Goal: Task Accomplishment & Management: Complete application form

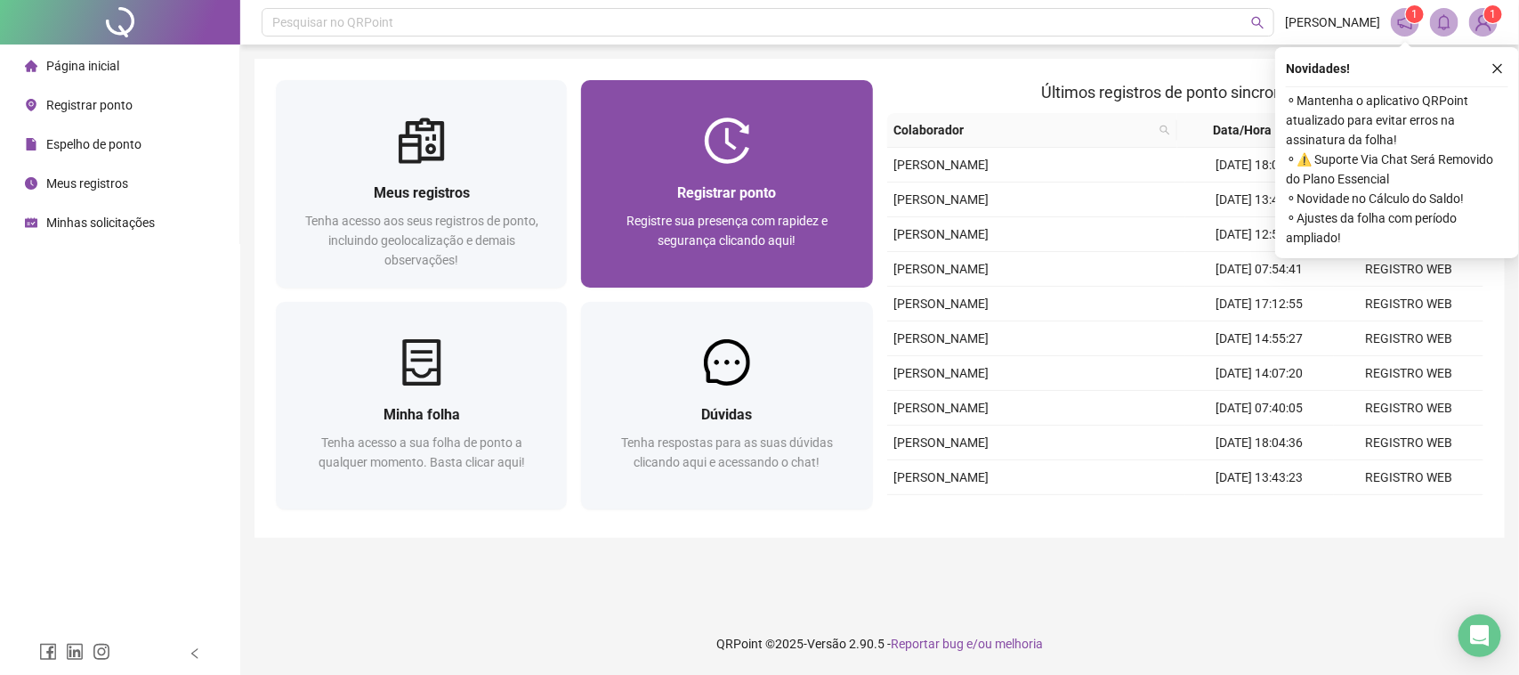
click at [790, 147] on div at bounding box center [726, 140] width 291 height 46
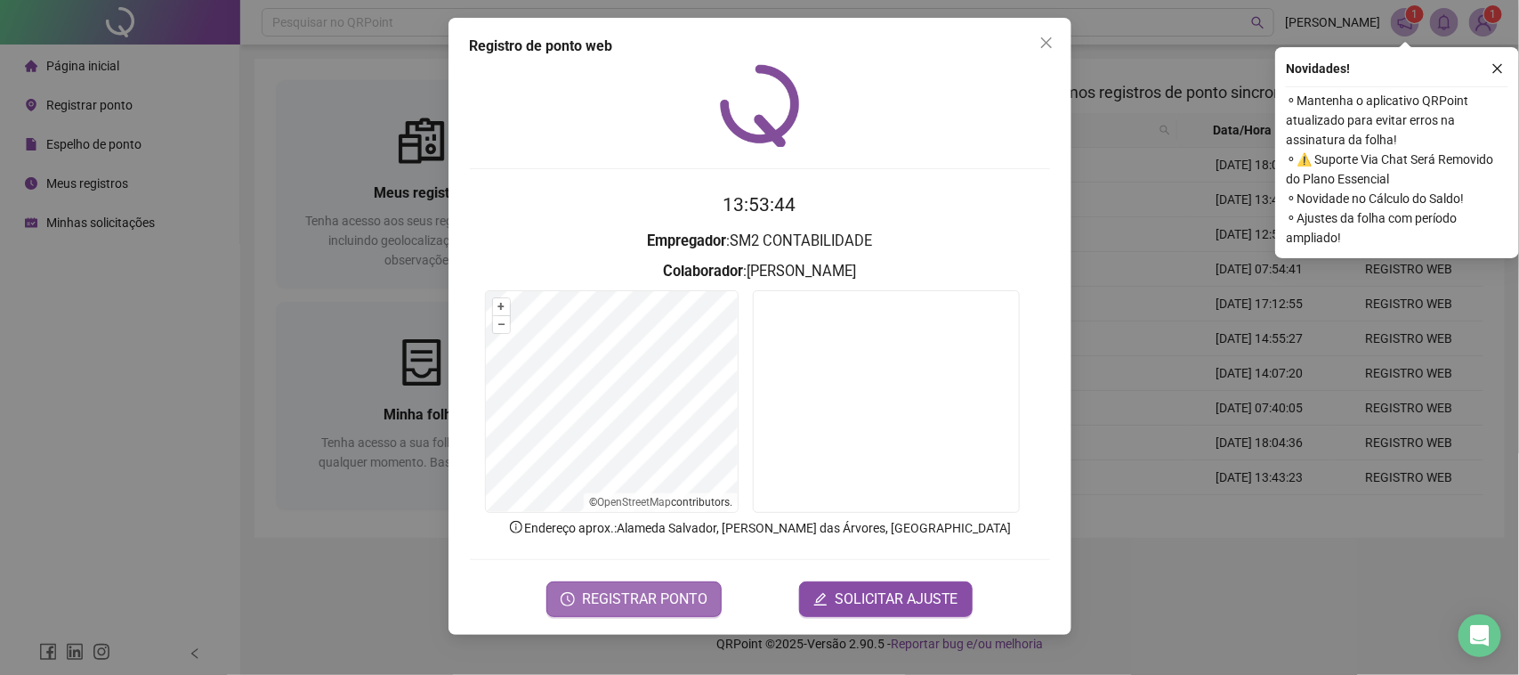
click at [643, 588] on span "REGISTRAR PONTO" at bounding box center [644, 598] width 125 height 21
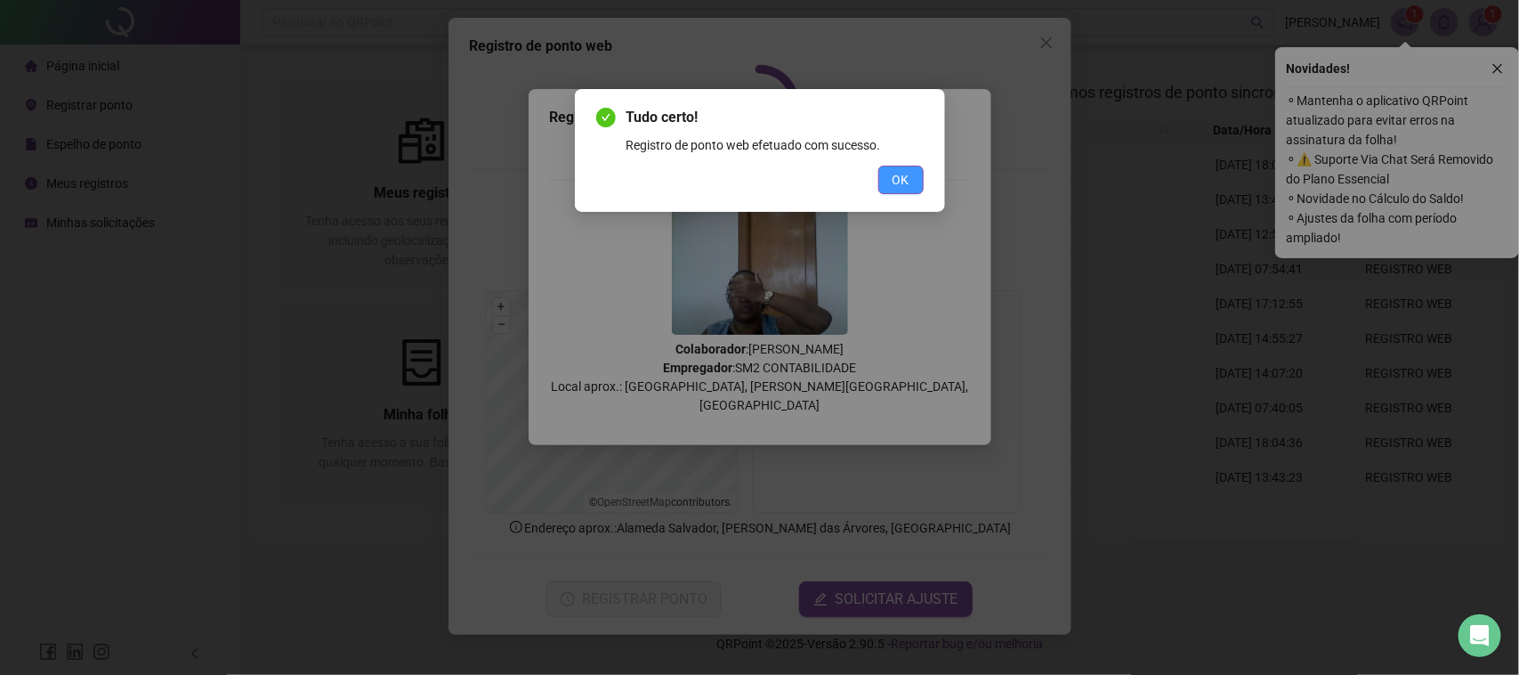
click at [882, 185] on button "OK" at bounding box center [900, 180] width 45 height 28
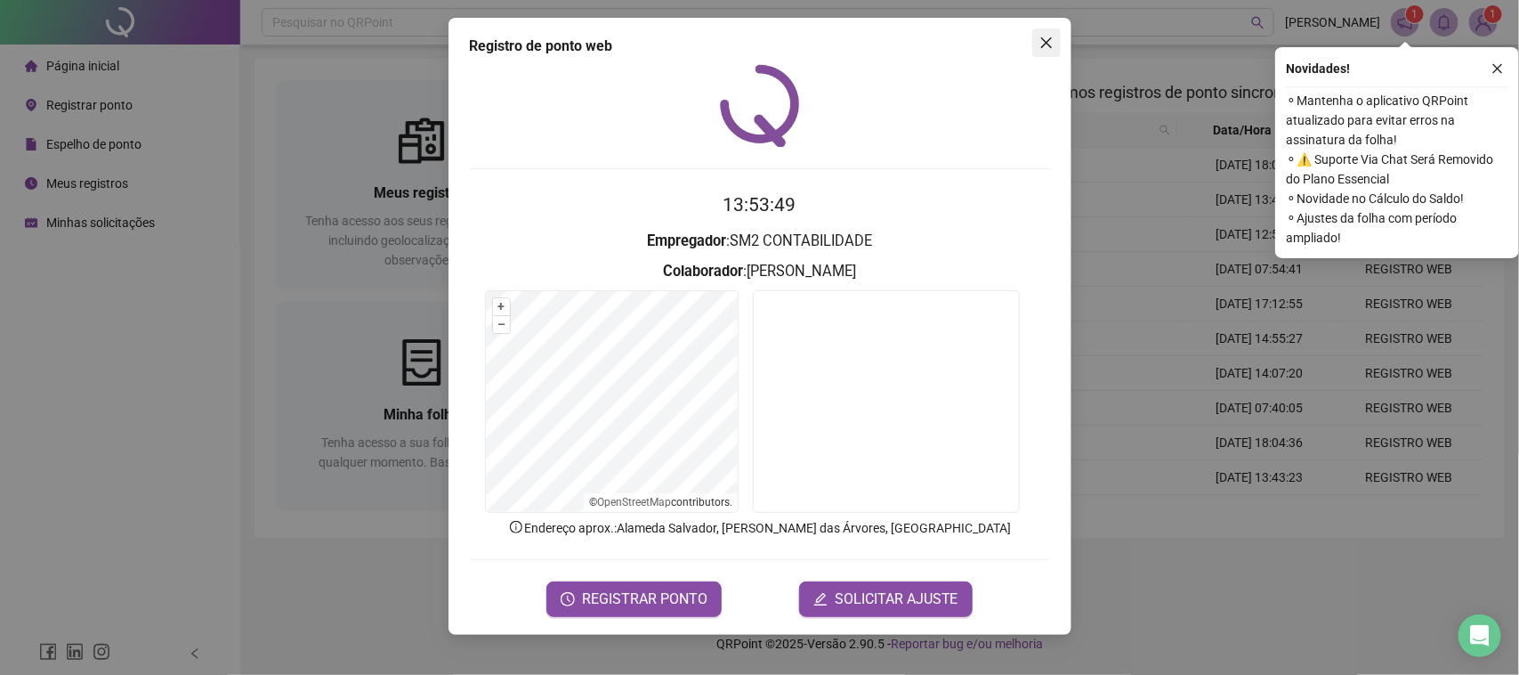
click at [1048, 33] on button "Close" at bounding box center [1046, 42] width 28 height 28
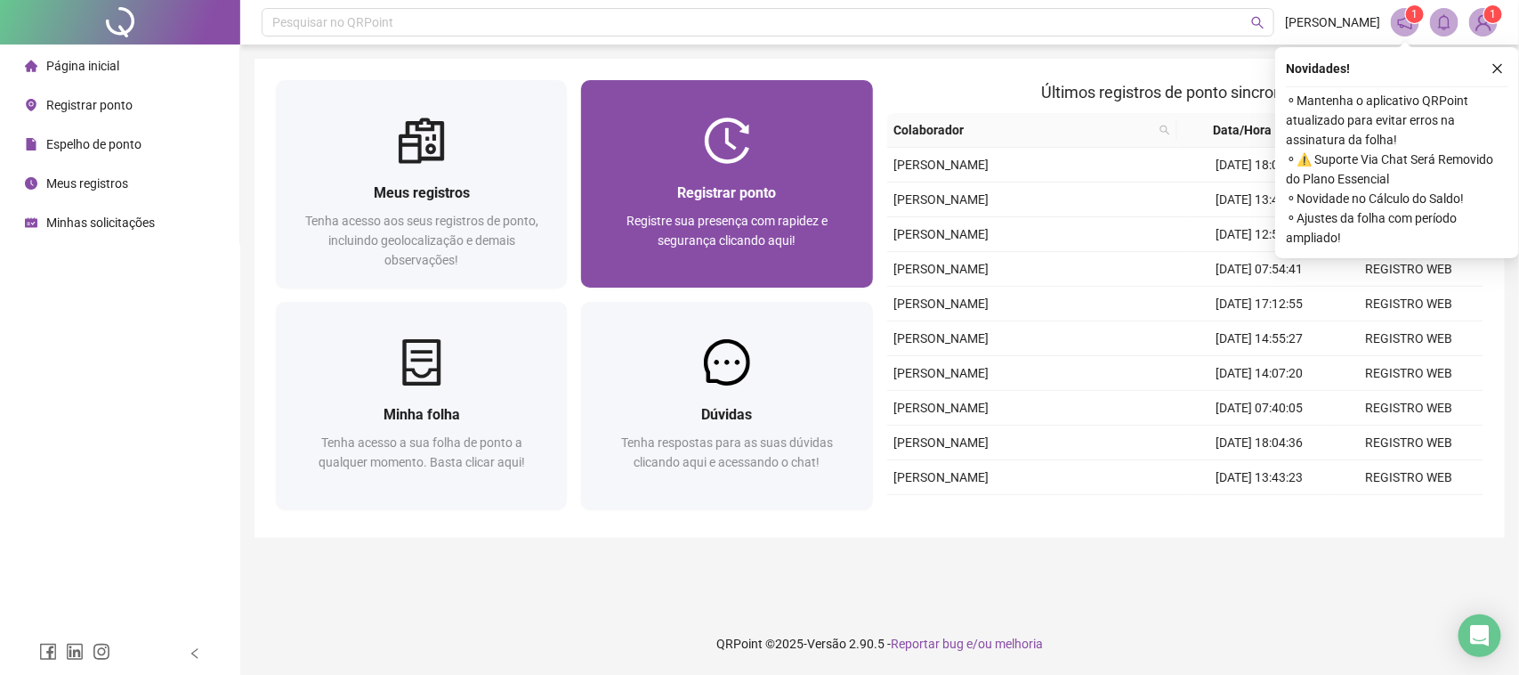
click at [752, 254] on div "Registre sua presença com rapidez e segurança clicando aqui!" at bounding box center [726, 240] width 248 height 59
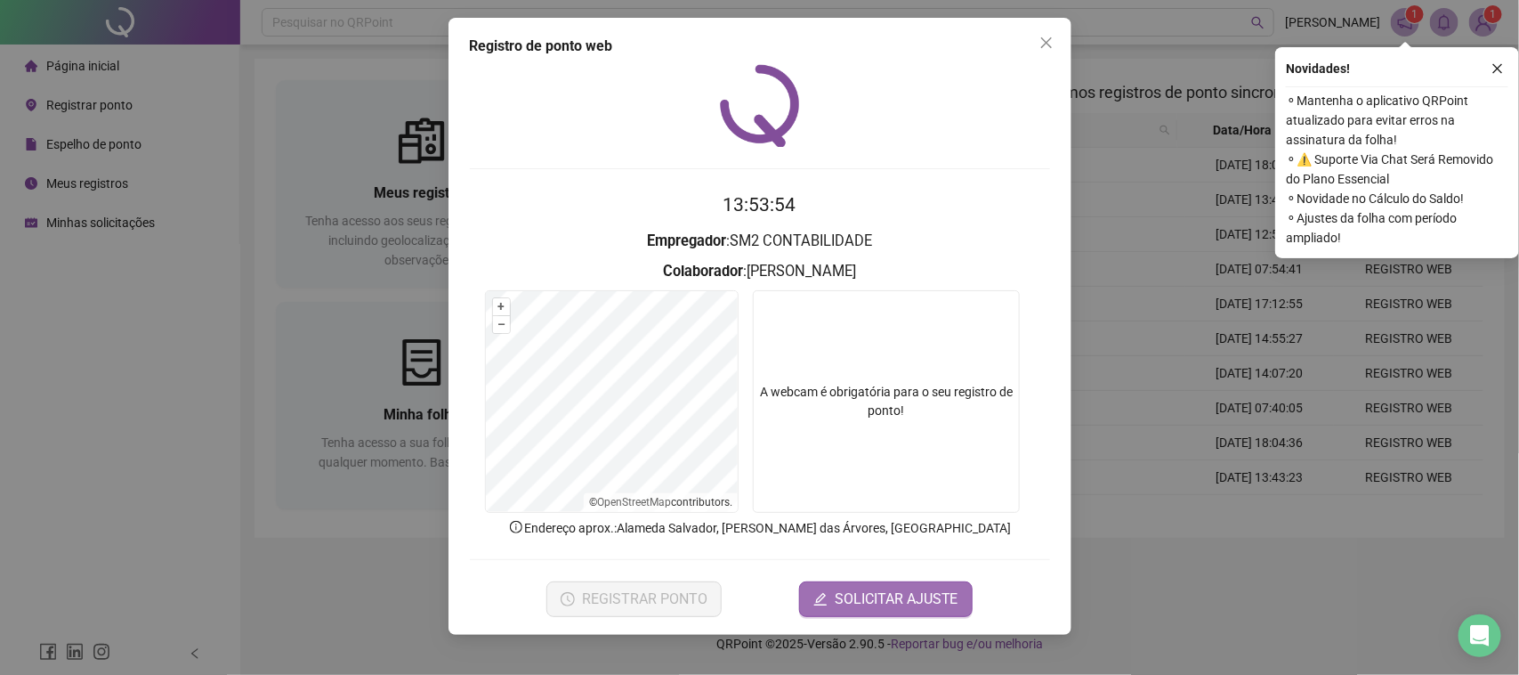
click at [913, 601] on span "SOLICITAR AJUSTE" at bounding box center [897, 598] width 124 height 21
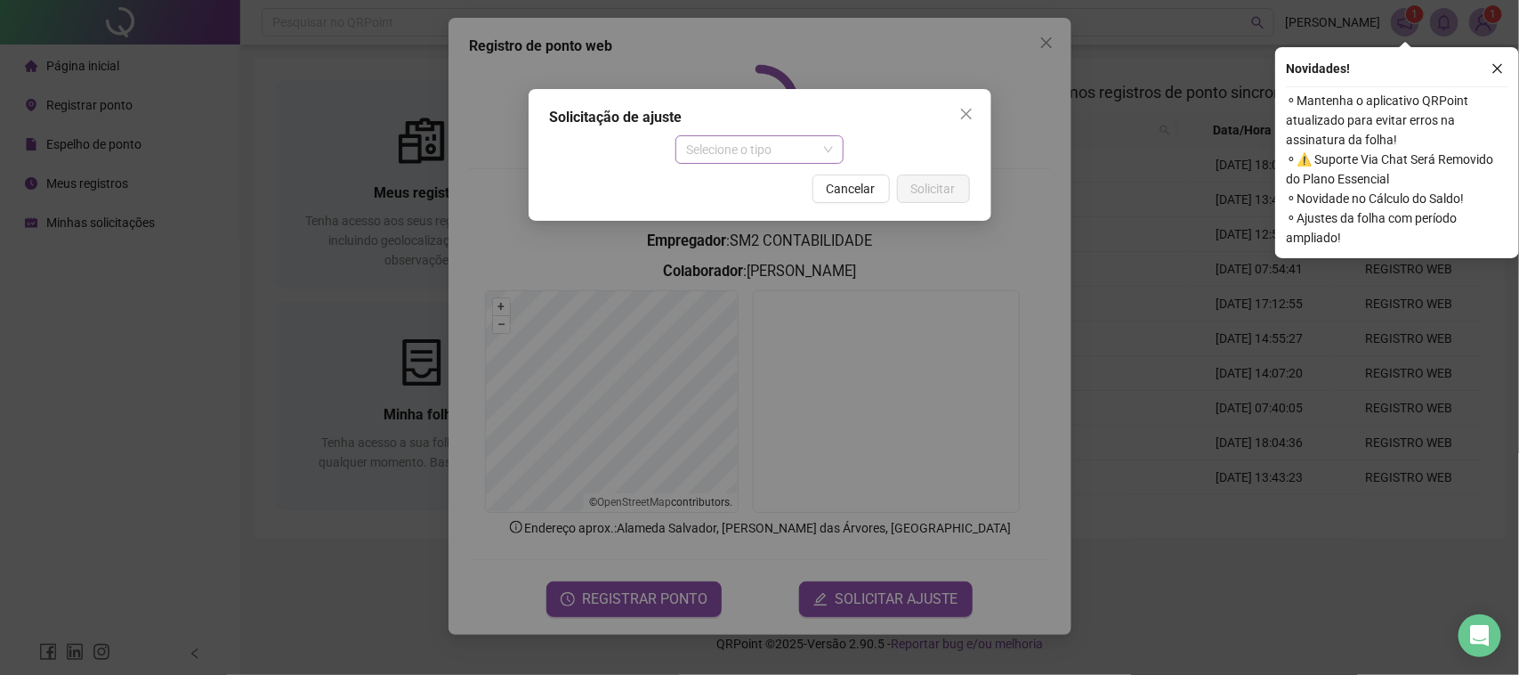
click at [768, 149] on span "Selecione o tipo" at bounding box center [759, 149] width 147 height 27
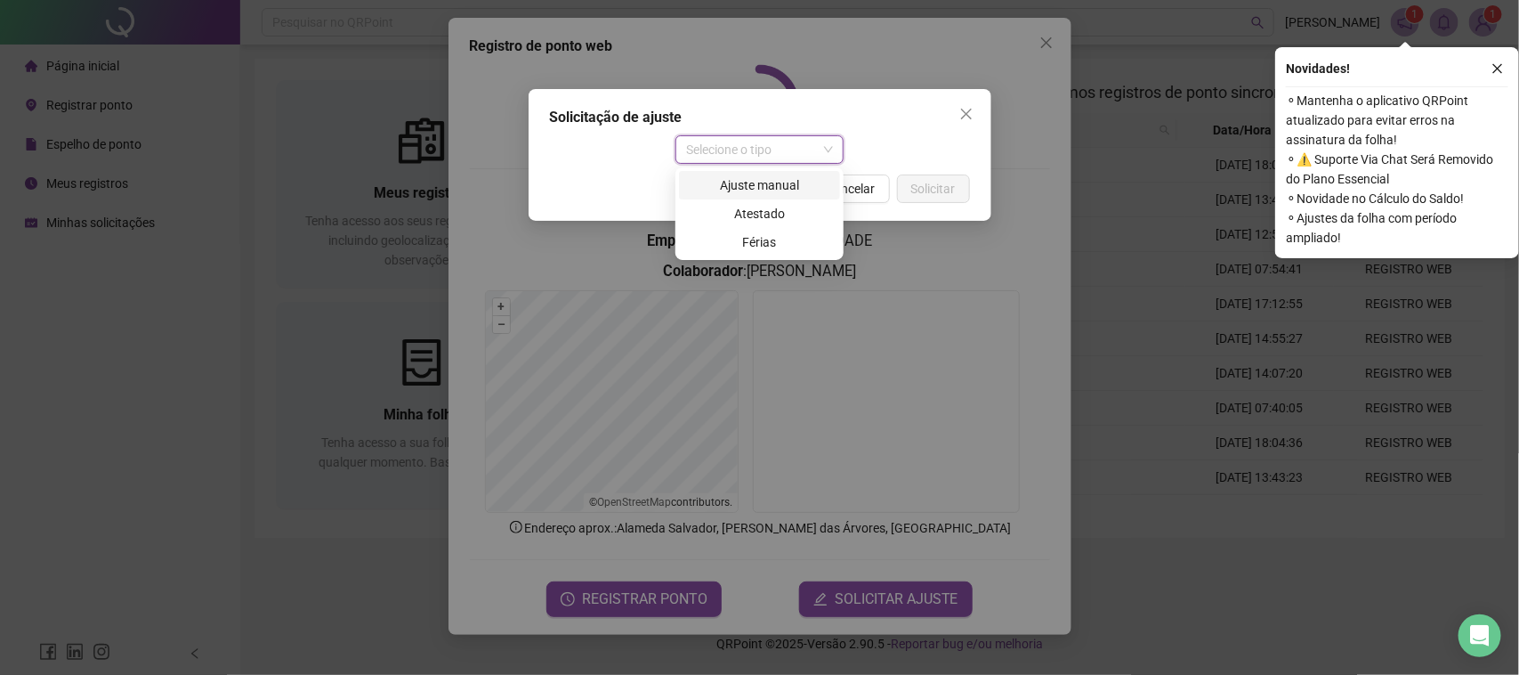
click at [743, 193] on div "Ajuste manual" at bounding box center [760, 185] width 140 height 20
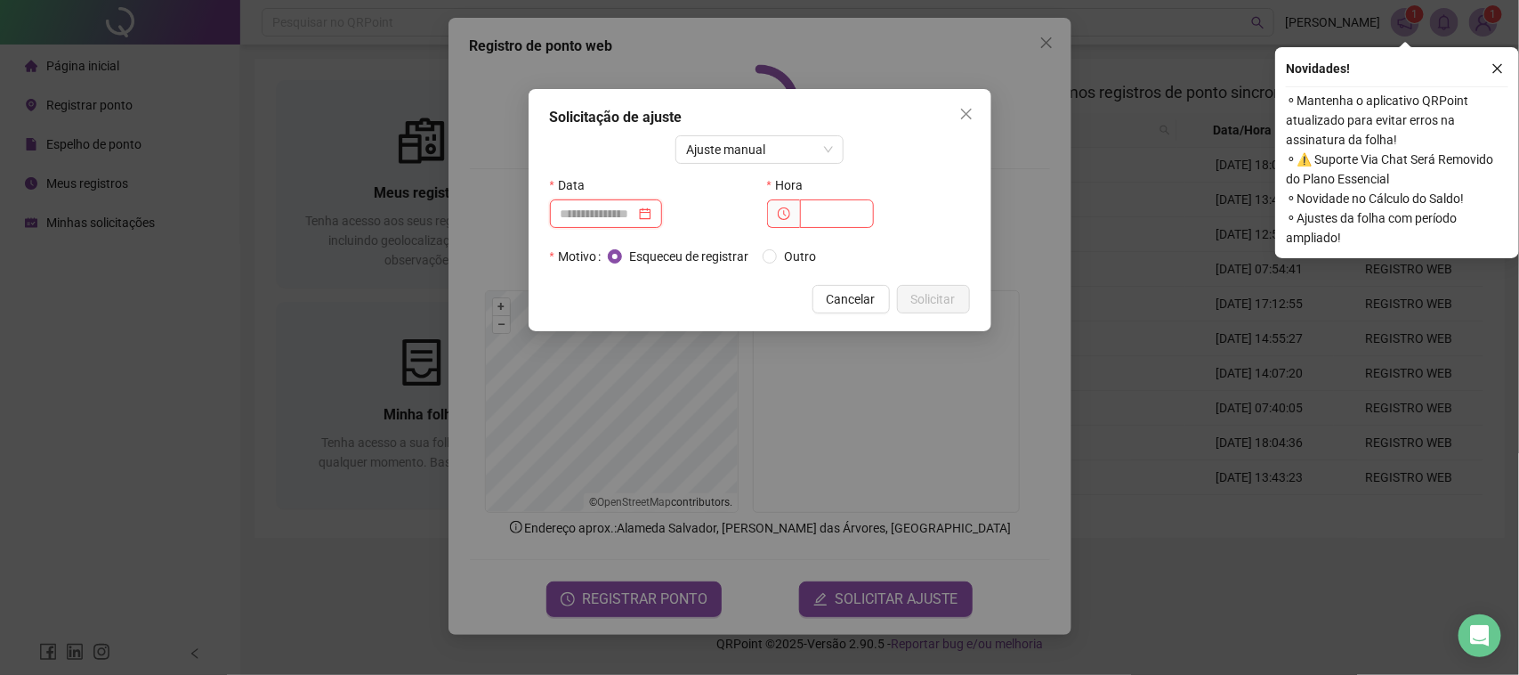
click at [605, 209] on input at bounding box center [598, 214] width 75 height 20
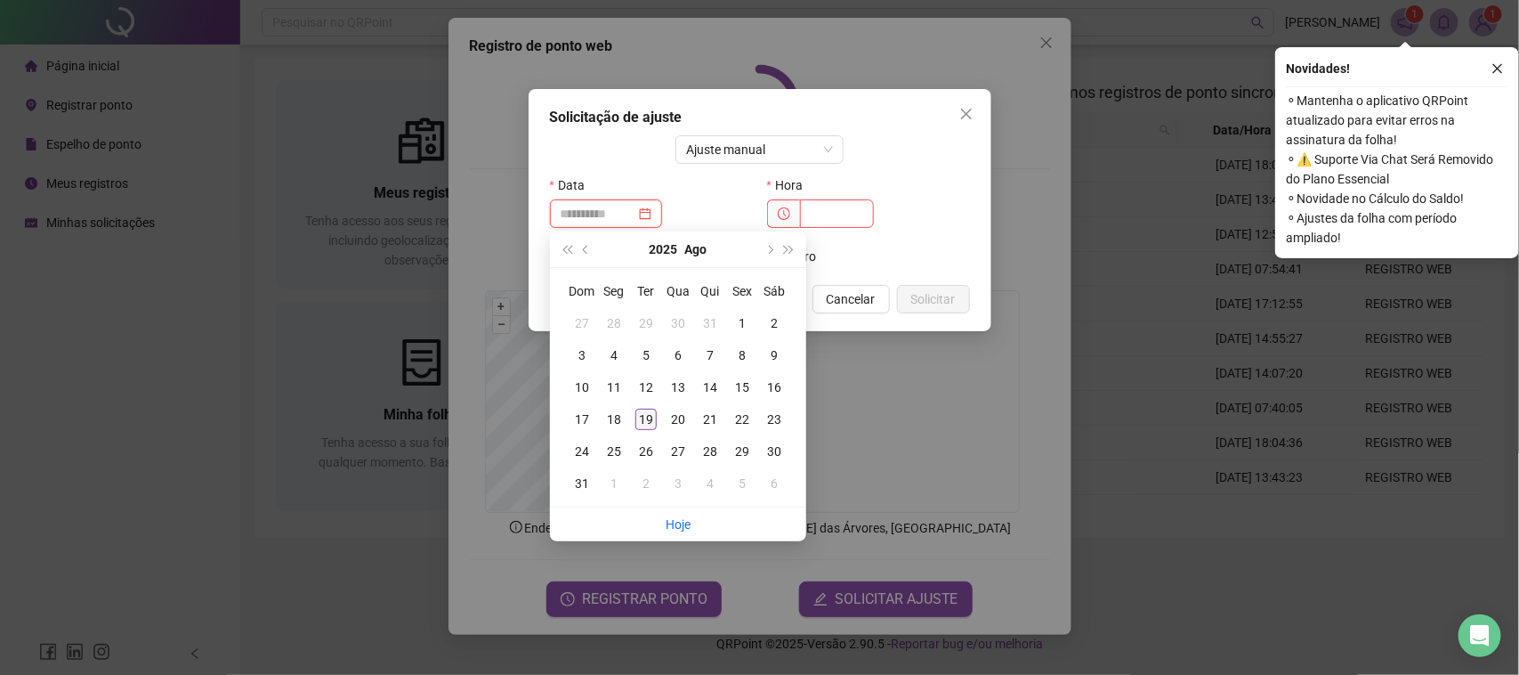
type input "**********"
click at [650, 419] on div "19" at bounding box center [645, 418] width 21 height 21
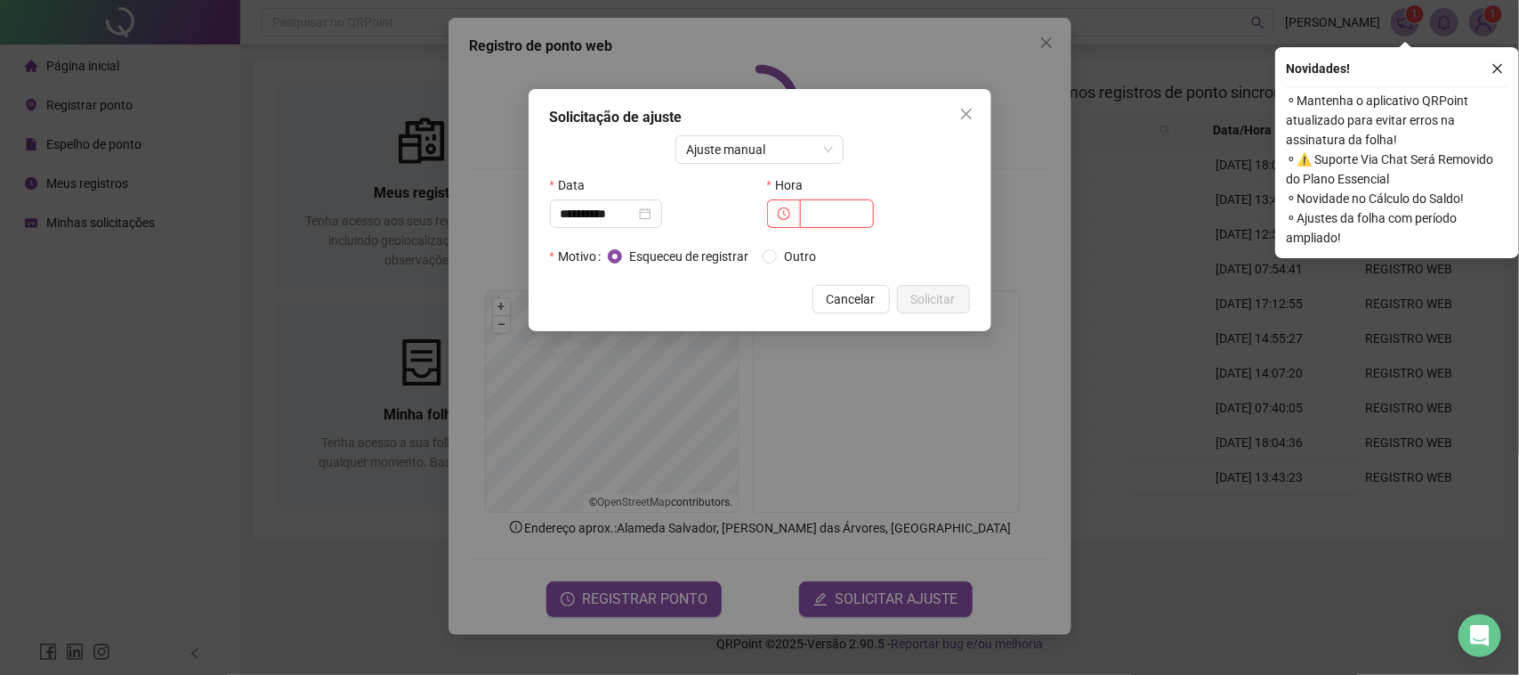
click at [843, 214] on input "text" at bounding box center [837, 213] width 74 height 28
type input "*****"
click at [807, 250] on span "Outro" at bounding box center [800, 256] width 46 height 20
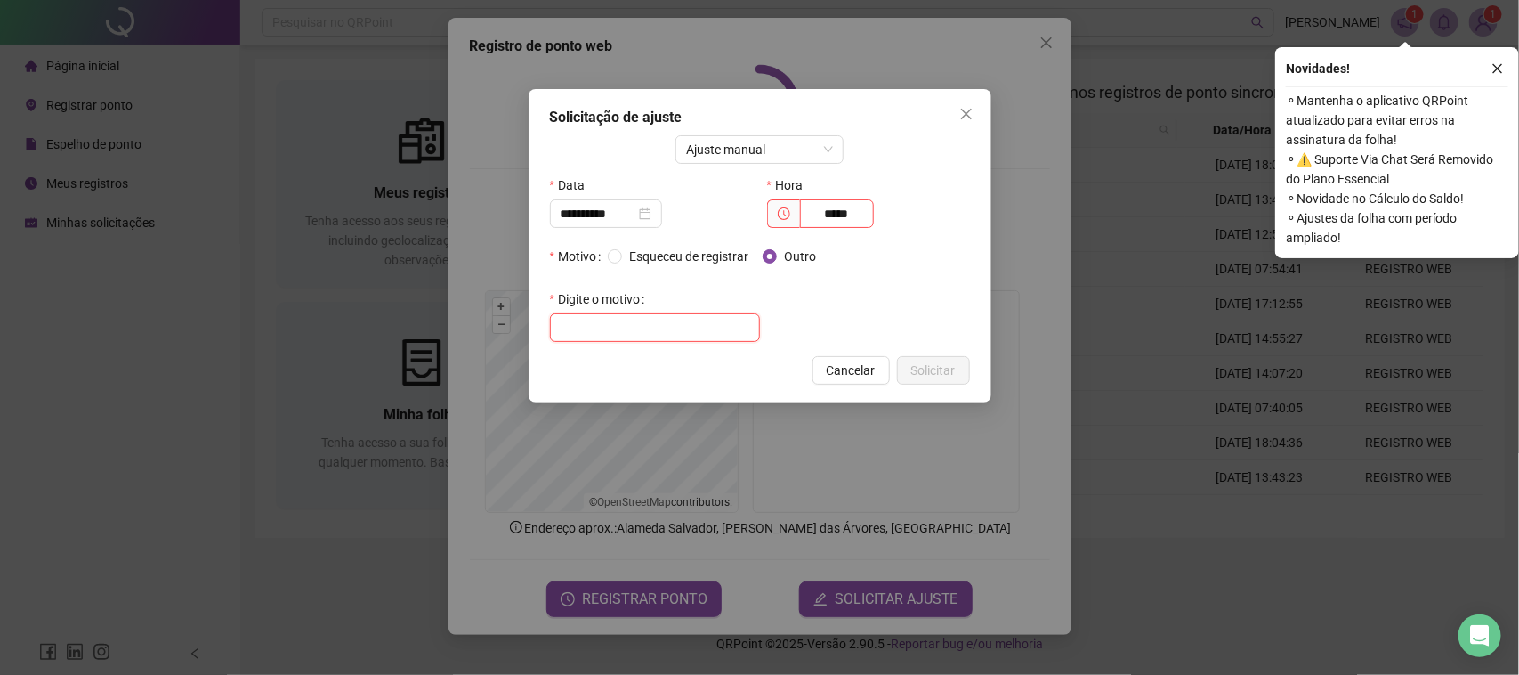
click at [687, 325] on input "text" at bounding box center [655, 327] width 210 height 28
type input "**********"
click at [941, 365] on span "Solicitar" at bounding box center [933, 370] width 44 height 20
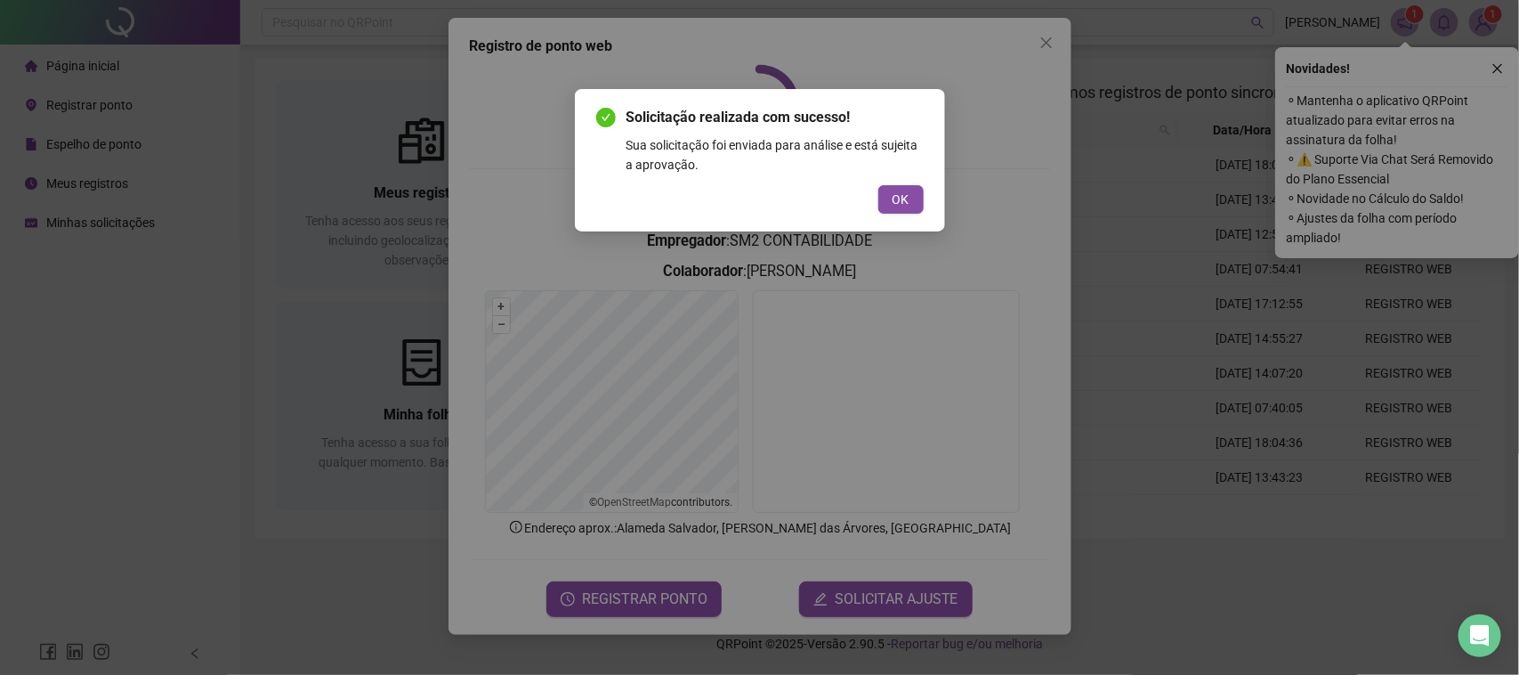
drag, startPoint x: 903, startPoint y: 198, endPoint x: 914, endPoint y: 191, distance: 12.4
click at [903, 197] on span "OK" at bounding box center [901, 200] width 17 height 20
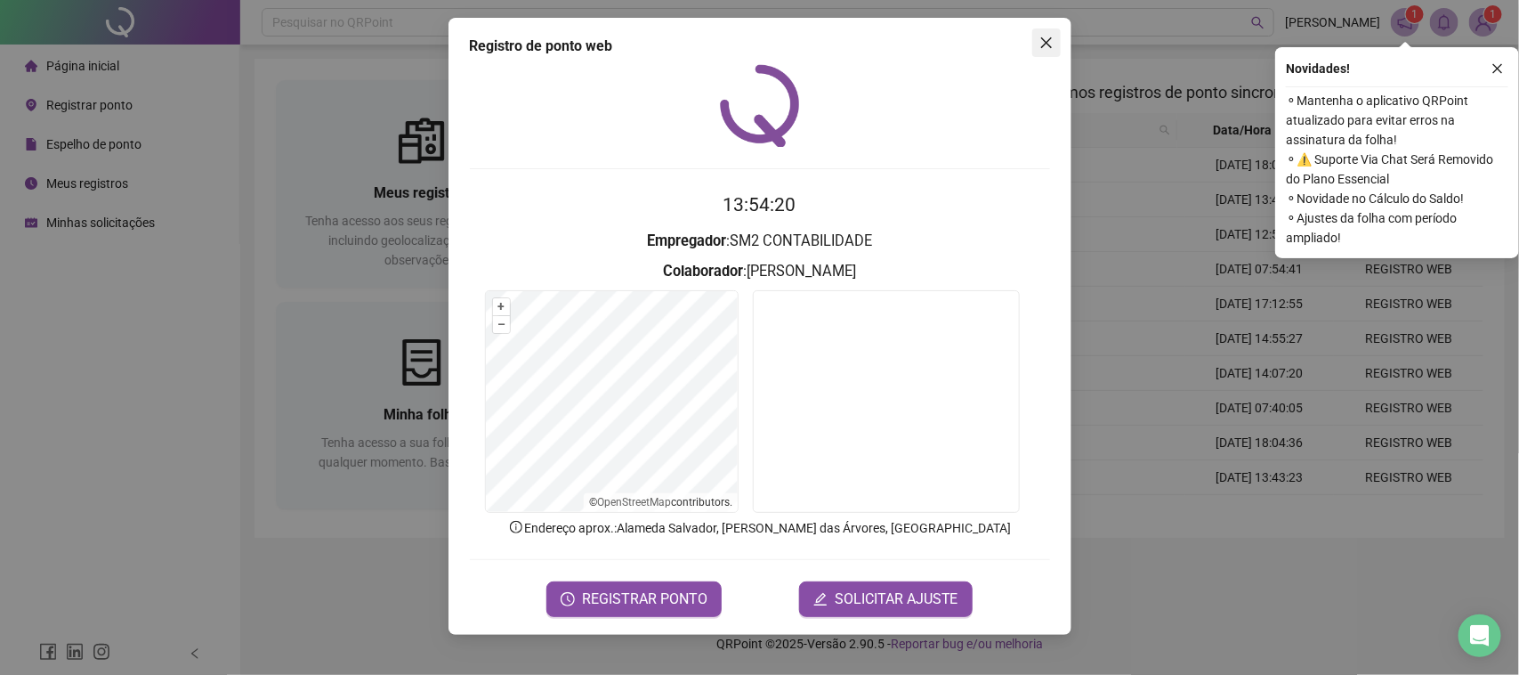
click at [1044, 52] on button "Close" at bounding box center [1046, 42] width 28 height 28
